Goal: Transaction & Acquisition: Download file/media

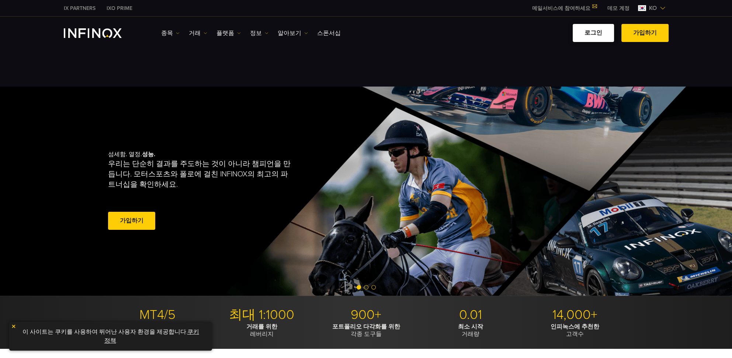
click at [375, 31] on link "로그인" at bounding box center [593, 33] width 41 height 18
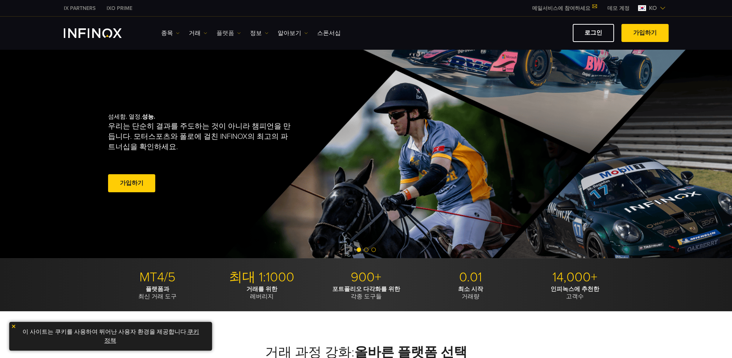
click at [225, 33] on link "플랫폼" at bounding box center [228, 33] width 24 height 9
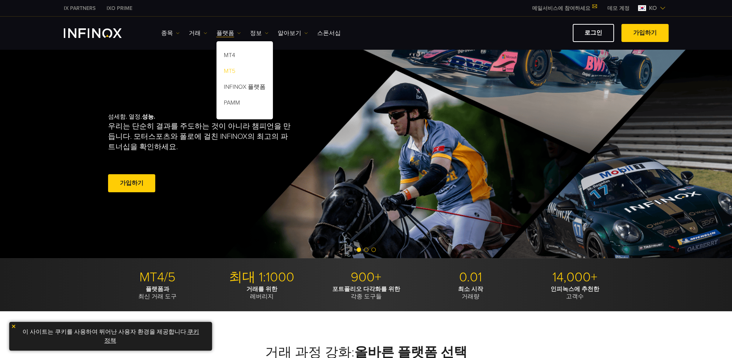
click at [223, 69] on link "MT5" at bounding box center [244, 73] width 56 height 16
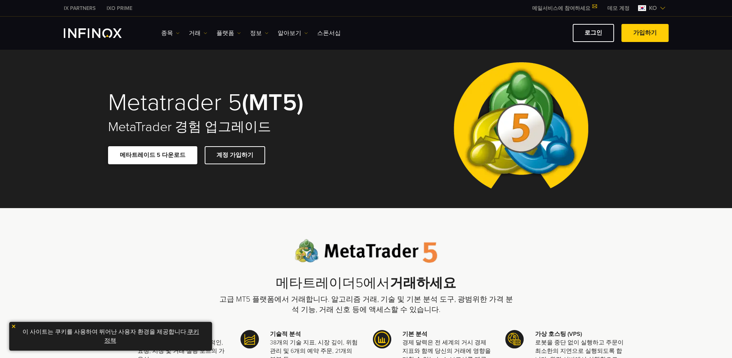
click at [143, 156] on link "메타트레이드 5 다운로드" at bounding box center [152, 155] width 89 height 18
click at [324, 150] on div "메타트레이드 5 다운로드 계정 가입하기" at bounding box center [232, 155] width 248 height 18
click at [592, 33] on link "로그인" at bounding box center [593, 33] width 41 height 18
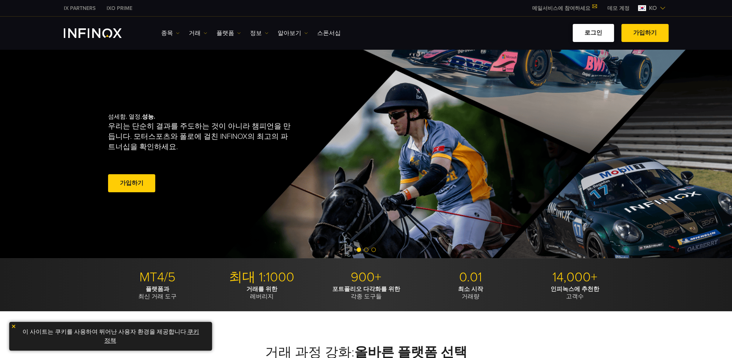
click at [599, 34] on link "로그인" at bounding box center [593, 33] width 41 height 18
